Goal: Information Seeking & Learning: Check status

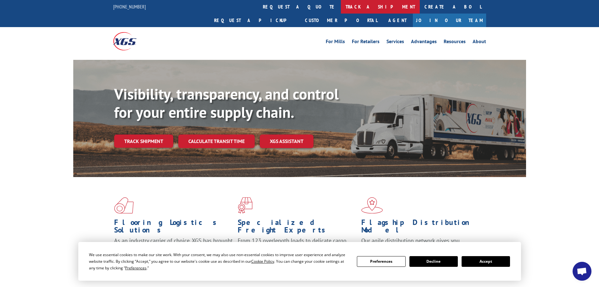
click at [341, 4] on link "track a shipment" at bounding box center [380, 7] width 79 height 14
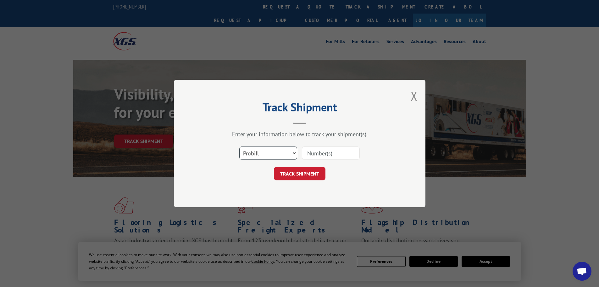
click at [261, 152] on select "Select category... Probill BOL PO" at bounding box center [268, 152] width 58 height 13
select select "bol"
click at [239, 146] on select "Select category... Probill BOL PO" at bounding box center [268, 152] width 58 height 13
click at [333, 153] on input at bounding box center [331, 152] width 58 height 13
paste input "7035574"
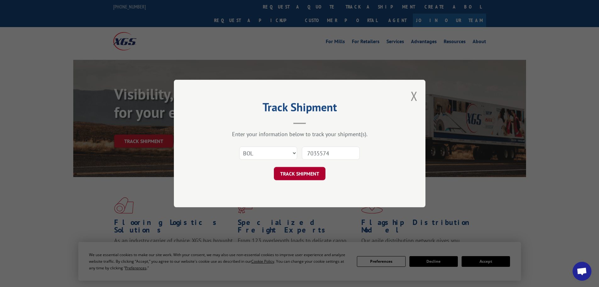
type input "7035574"
drag, startPoint x: 311, startPoint y: 172, endPoint x: 308, endPoint y: 172, distance: 3.8
click at [312, 172] on button "TRACK SHIPMENT" at bounding box center [300, 173] width 52 height 13
